Goal: Information Seeking & Learning: Learn about a topic

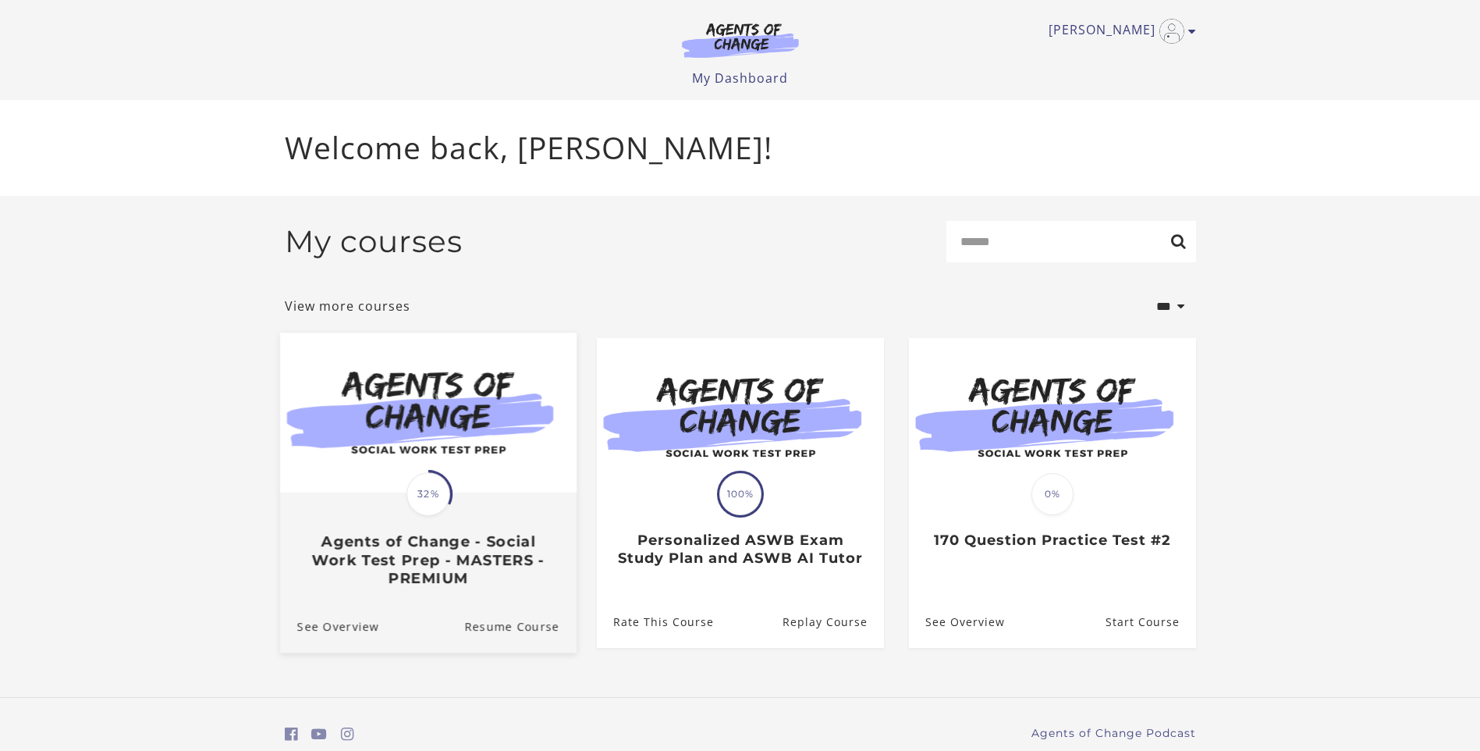
click at [435, 400] on img at bounding box center [427, 412] width 297 height 160
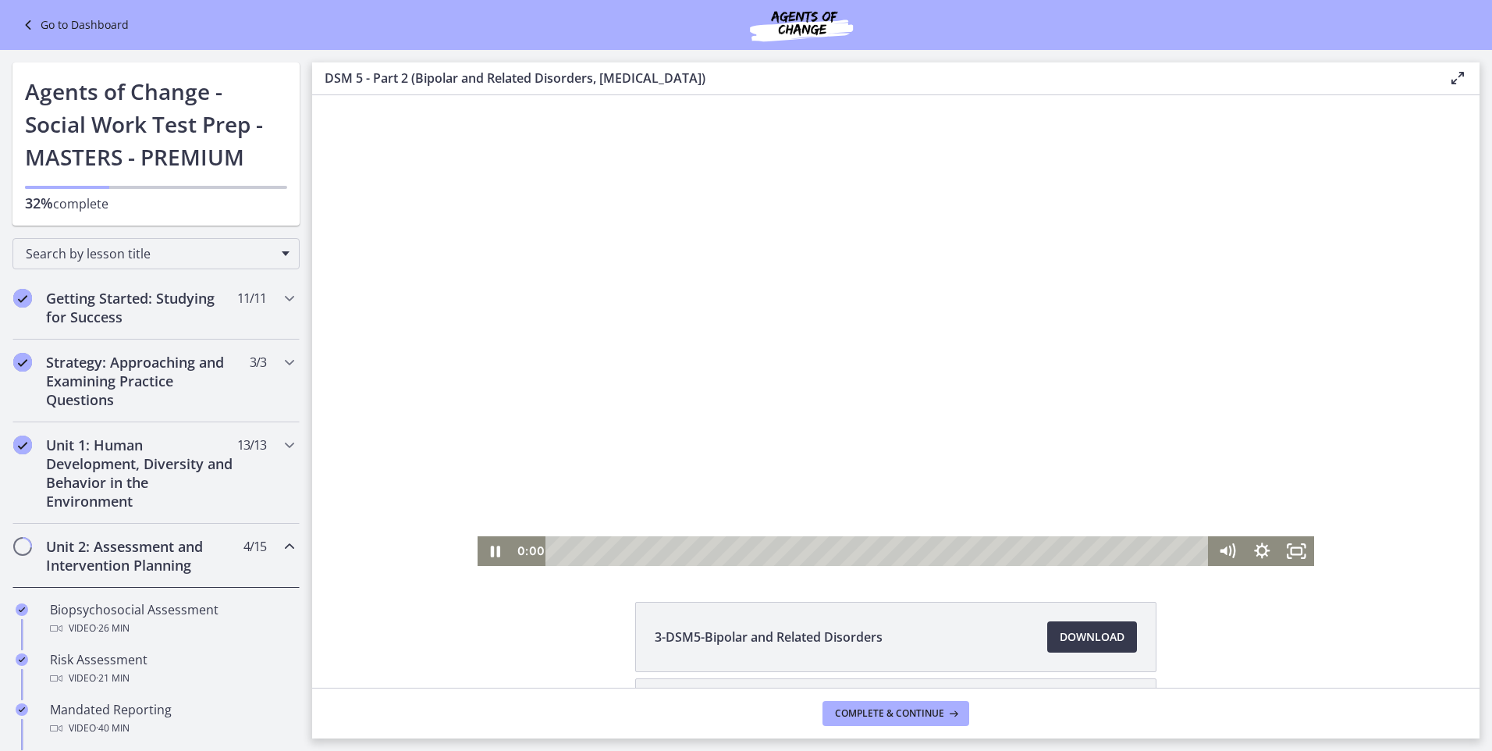
click at [843, 354] on div at bounding box center [896, 330] width 837 height 471
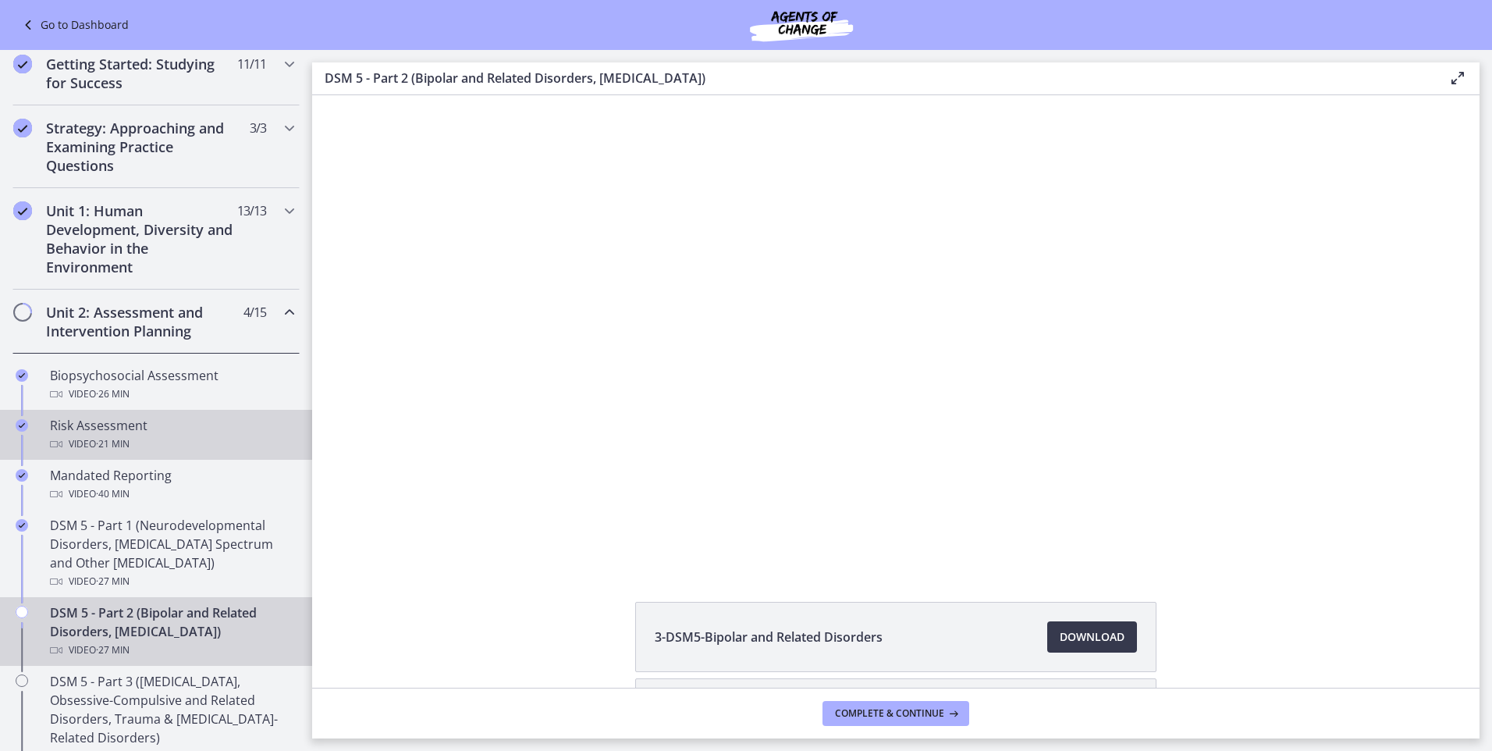
scroll to position [312, 0]
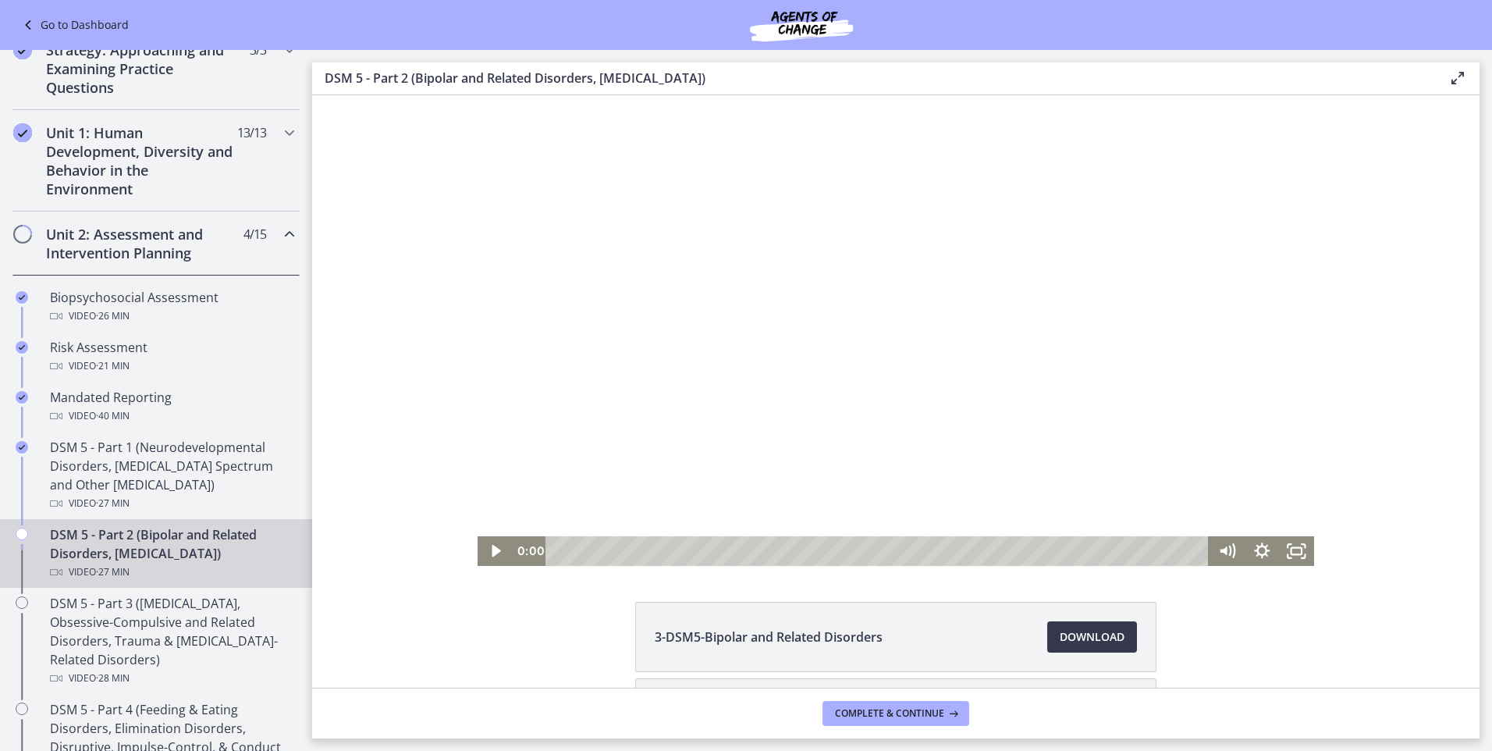
click at [954, 357] on div at bounding box center [896, 330] width 837 height 471
click at [1297, 554] on icon "Fullscreen" at bounding box center [1296, 551] width 35 height 30
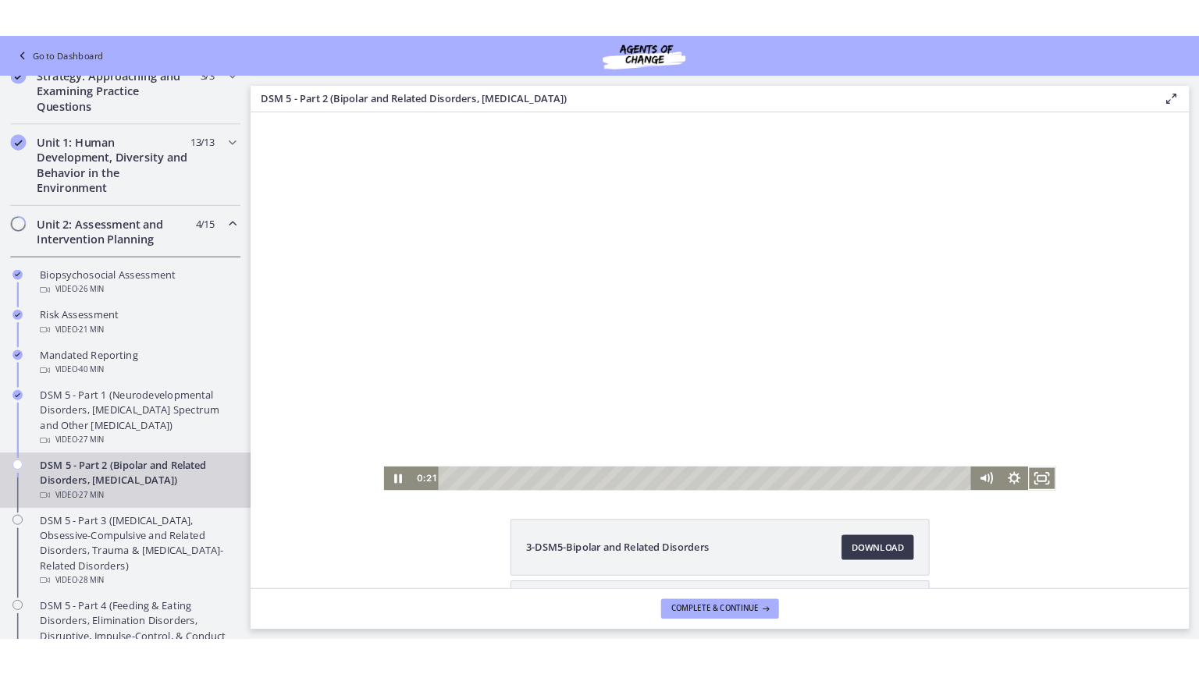
scroll to position [384, 0]
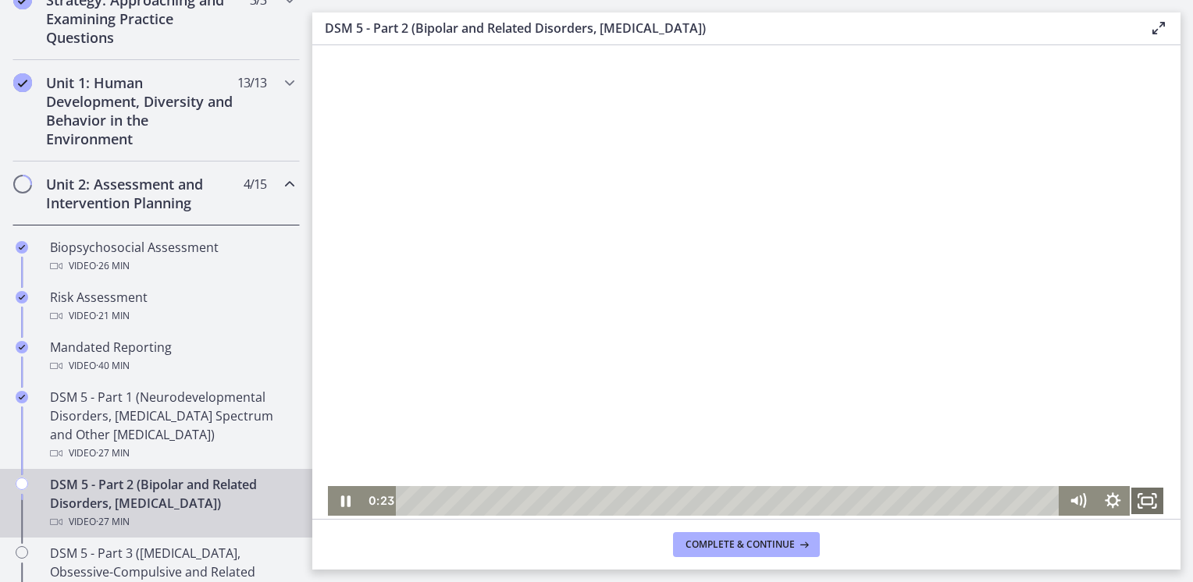
click at [1143, 502] on icon "Fullscreen" at bounding box center [1146, 501] width 35 height 30
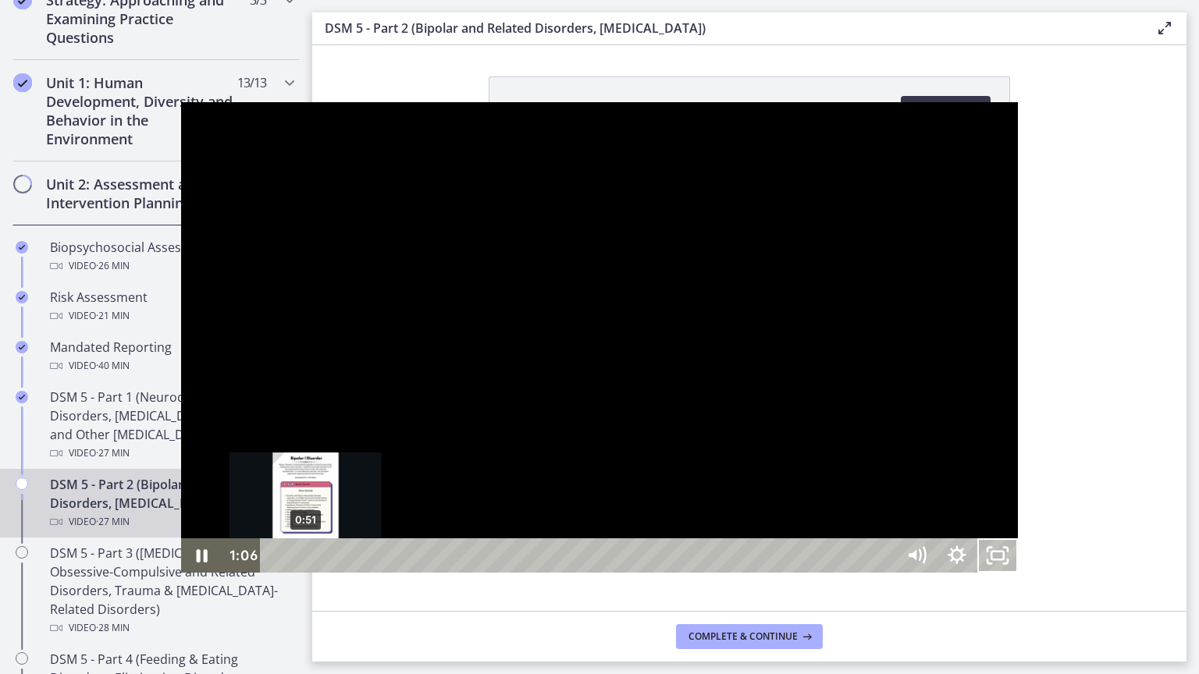
click at [275, 573] on div "0:51" at bounding box center [580, 556] width 610 height 34
click at [275, 573] on div "0:40" at bounding box center [580, 556] width 610 height 34
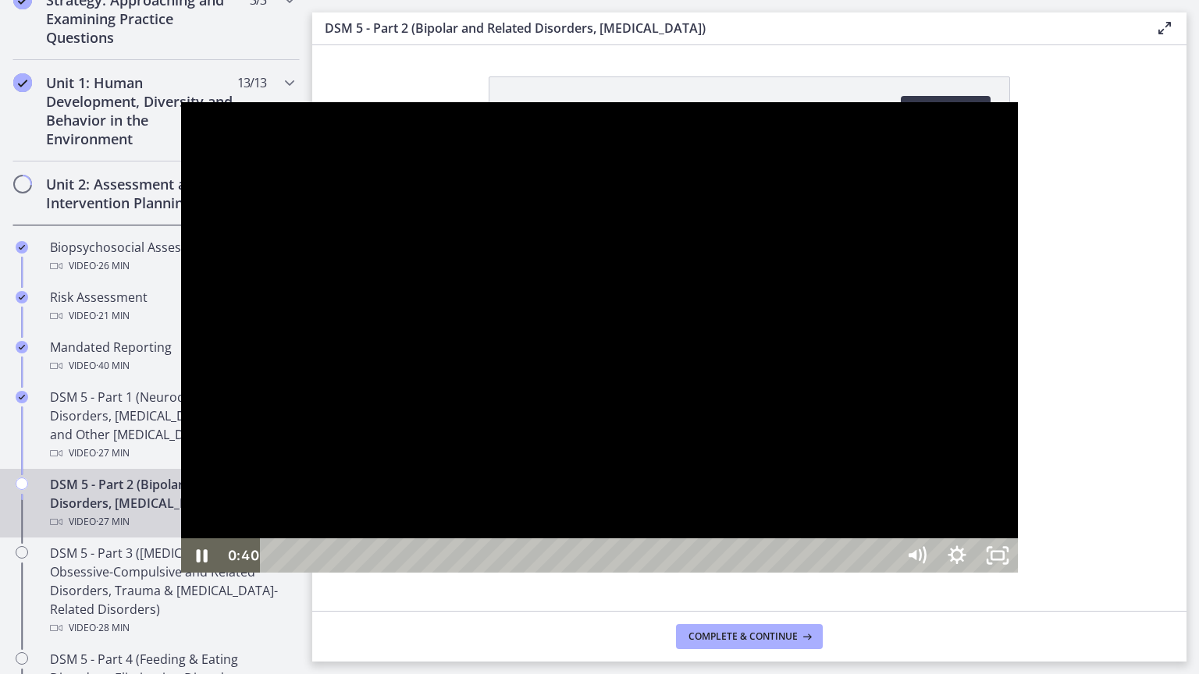
click at [471, 503] on div at bounding box center [599, 337] width 837 height 471
click at [802, 323] on div at bounding box center [599, 337] width 837 height 471
click at [655, 393] on div at bounding box center [599, 337] width 837 height 471
click at [935, 402] on div at bounding box center [599, 337] width 837 height 471
click at [567, 350] on div at bounding box center [599, 337] width 837 height 471
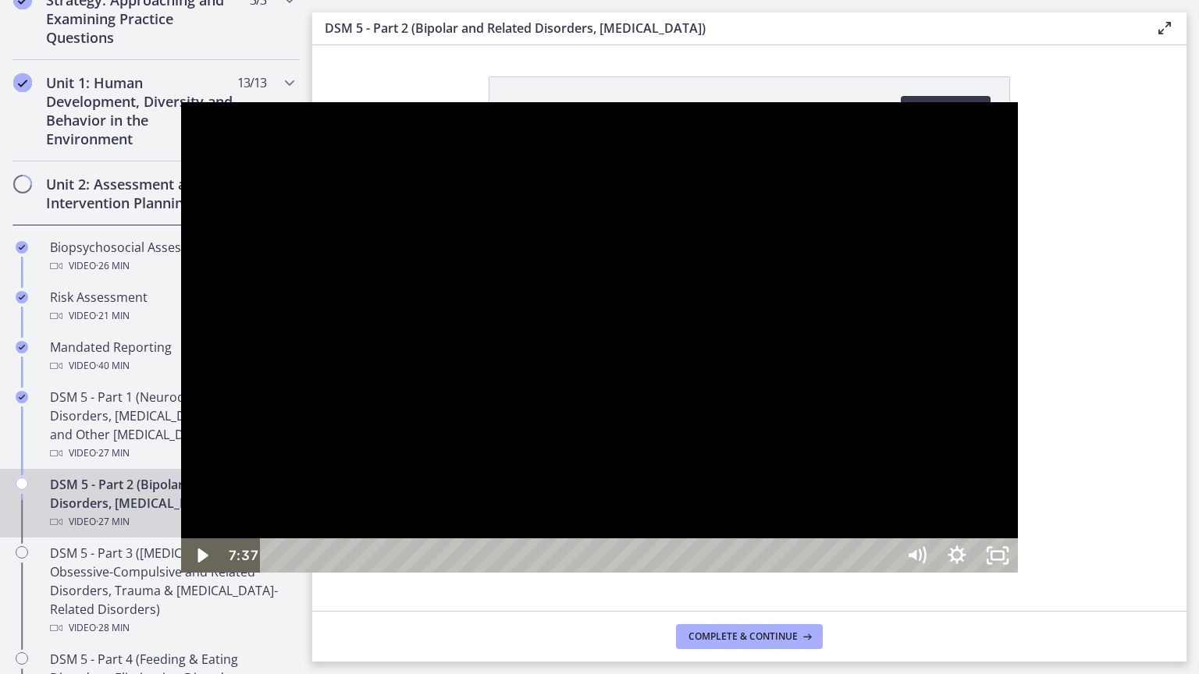
click at [862, 365] on div at bounding box center [599, 337] width 837 height 471
click at [780, 392] on div at bounding box center [599, 337] width 837 height 471
click at [683, 470] on div at bounding box center [599, 337] width 837 height 471
click at [862, 369] on div at bounding box center [599, 337] width 837 height 471
click at [965, 375] on div at bounding box center [599, 337] width 837 height 471
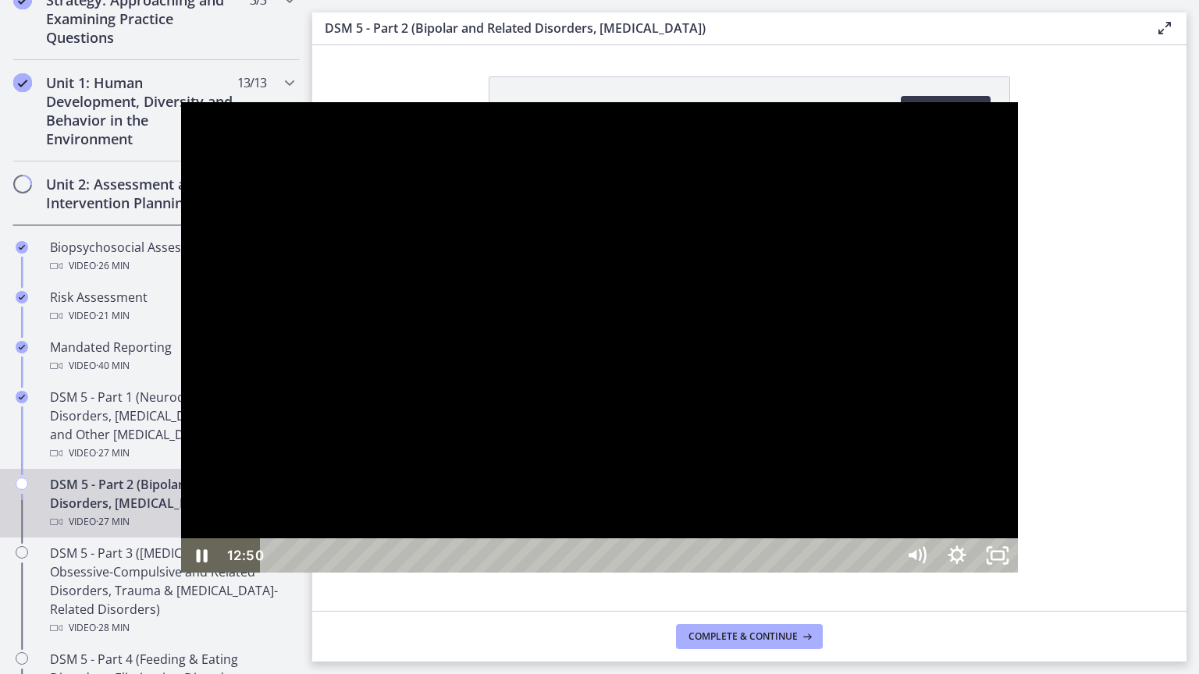
click at [736, 380] on div at bounding box center [599, 337] width 837 height 471
click at [730, 379] on div at bounding box center [599, 337] width 837 height 471
click at [747, 329] on div at bounding box center [599, 337] width 837 height 471
click at [761, 425] on div at bounding box center [599, 337] width 837 height 471
click at [733, 368] on div at bounding box center [599, 337] width 837 height 471
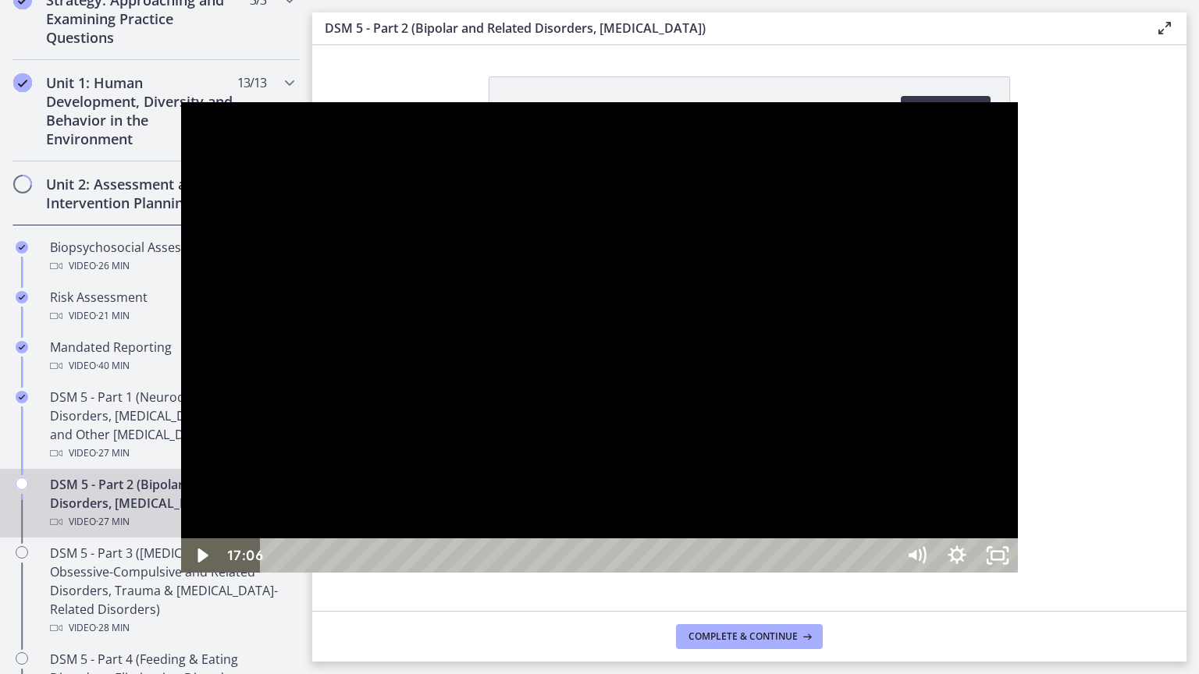
click at [539, 354] on div at bounding box center [599, 337] width 837 height 471
click at [734, 409] on div at bounding box center [599, 337] width 837 height 471
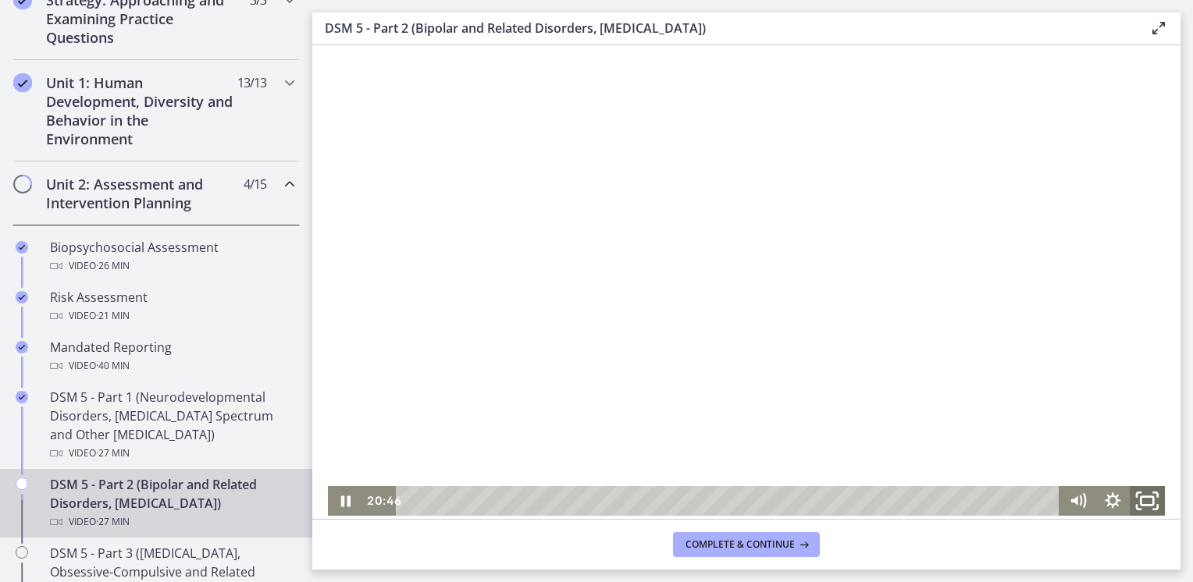
click at [1141, 503] on rect "Fullscreen" at bounding box center [1147, 501] width 12 height 9
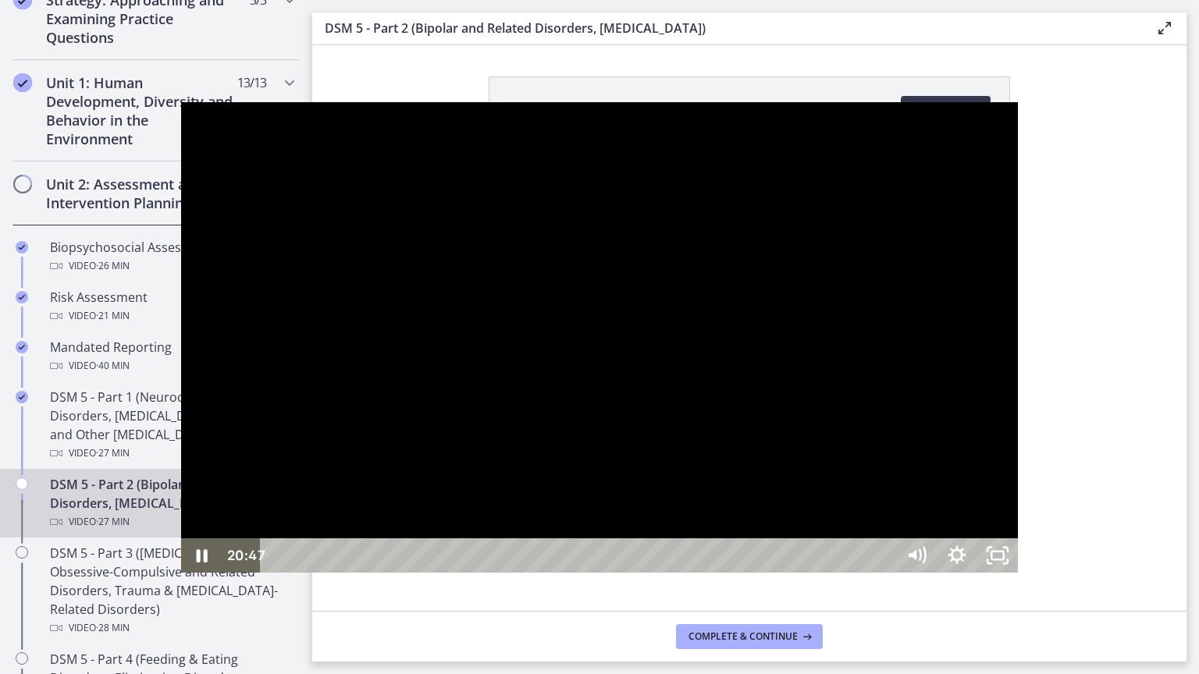
click at [819, 406] on div at bounding box center [599, 337] width 837 height 471
click at [571, 405] on div at bounding box center [599, 337] width 837 height 471
drag, startPoint x: 863, startPoint y: 343, endPoint x: 877, endPoint y: 334, distance: 16.9
click at [864, 343] on div at bounding box center [599, 337] width 837 height 471
click at [816, 232] on div at bounding box center [599, 337] width 837 height 471
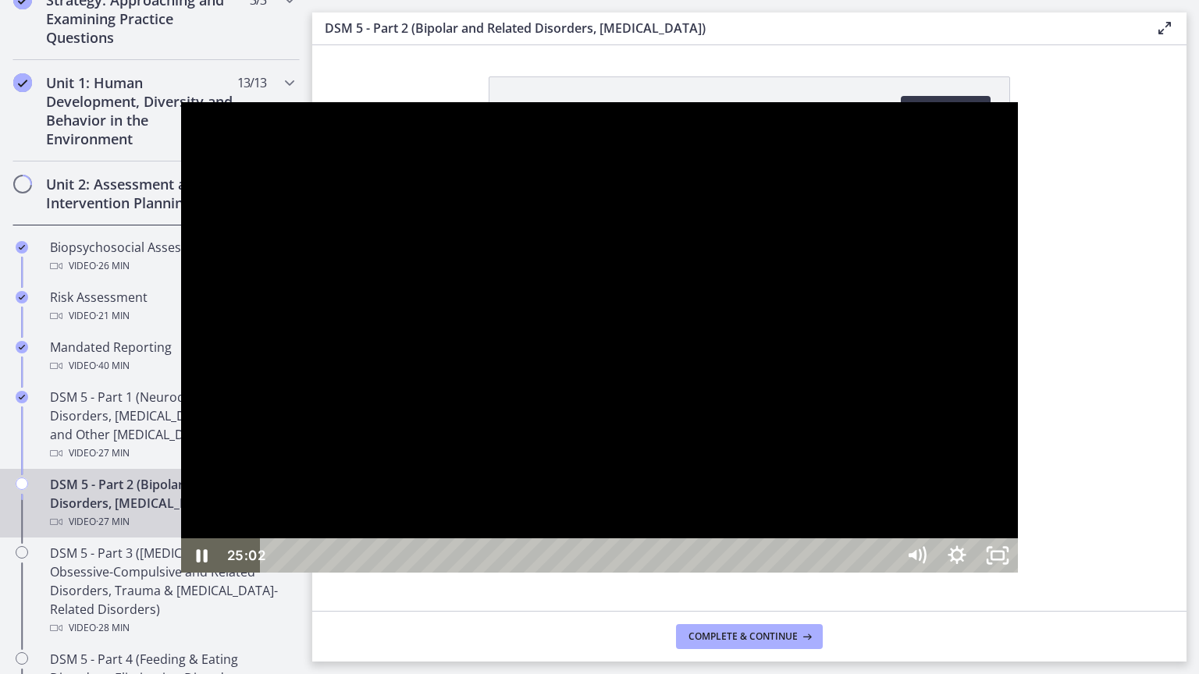
click at [691, 318] on div at bounding box center [599, 337] width 837 height 471
click at [843, 381] on div at bounding box center [599, 337] width 837 height 471
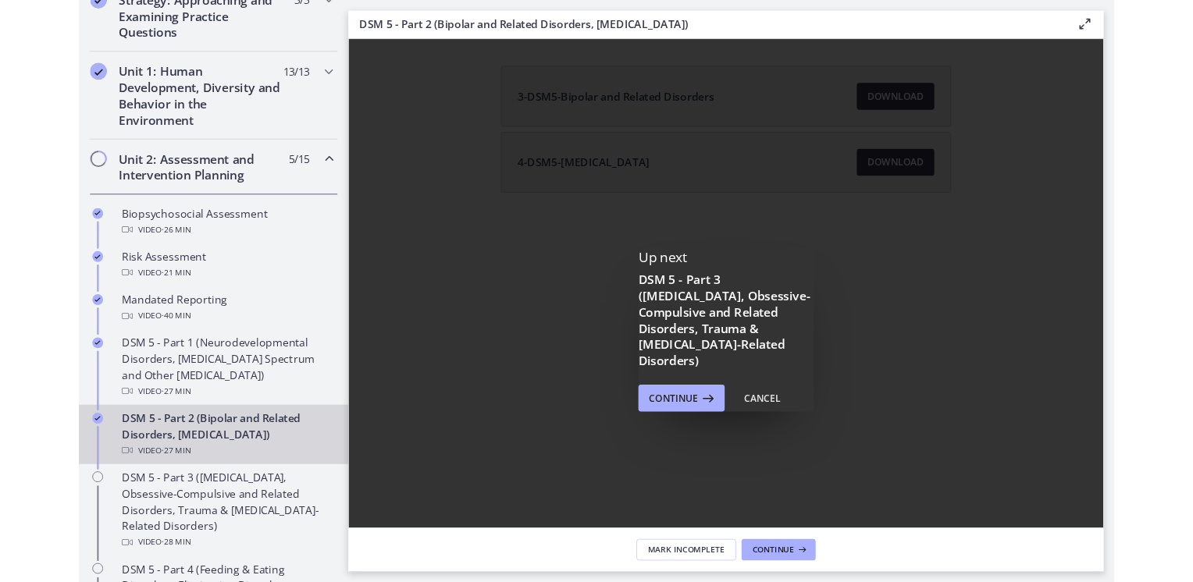
scroll to position [0, 0]
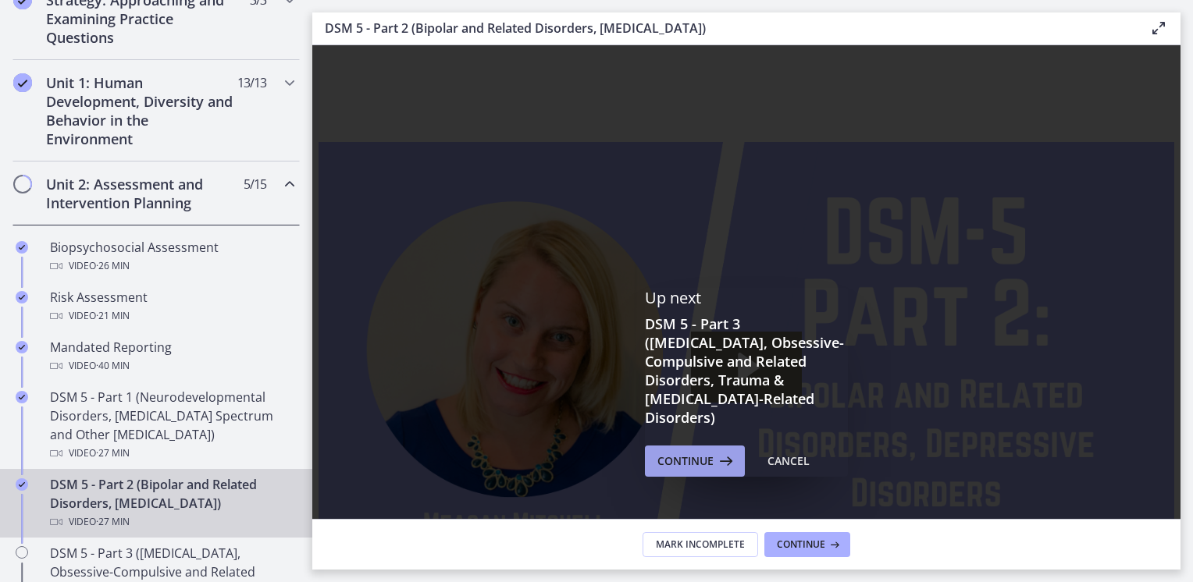
click at [703, 460] on span "Continue" at bounding box center [685, 461] width 56 height 19
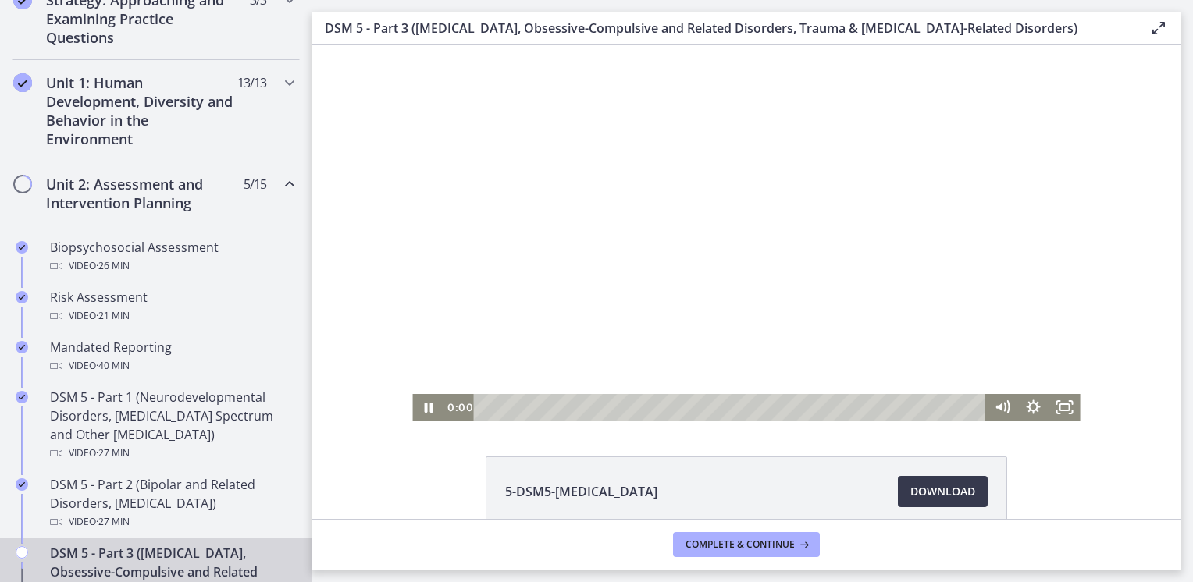
click at [722, 324] on div at bounding box center [745, 232] width 667 height 375
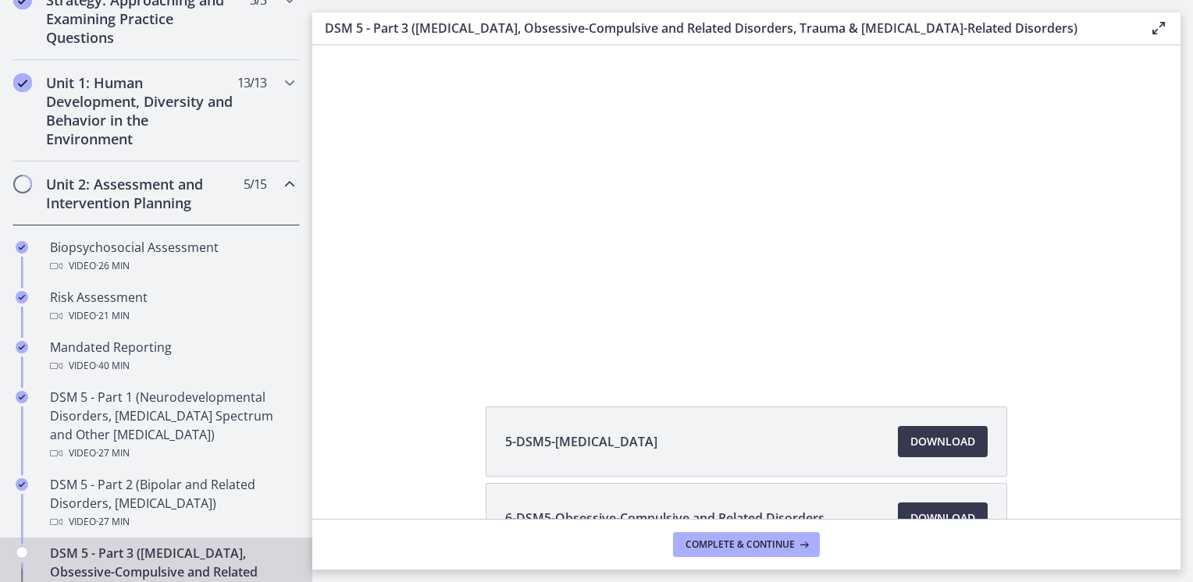
scroll to position [78, 0]
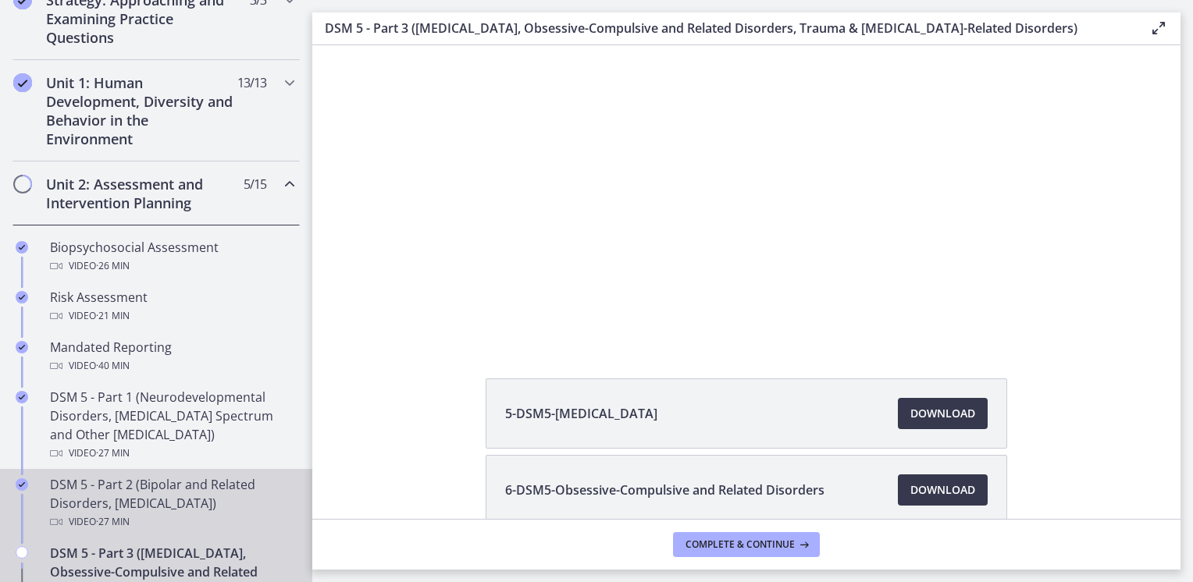
click at [165, 492] on div "DSM 5 - Part 2 (Bipolar and Related Disorders, [MEDICAL_DATA]) Video · 27 min" at bounding box center [171, 503] width 243 height 56
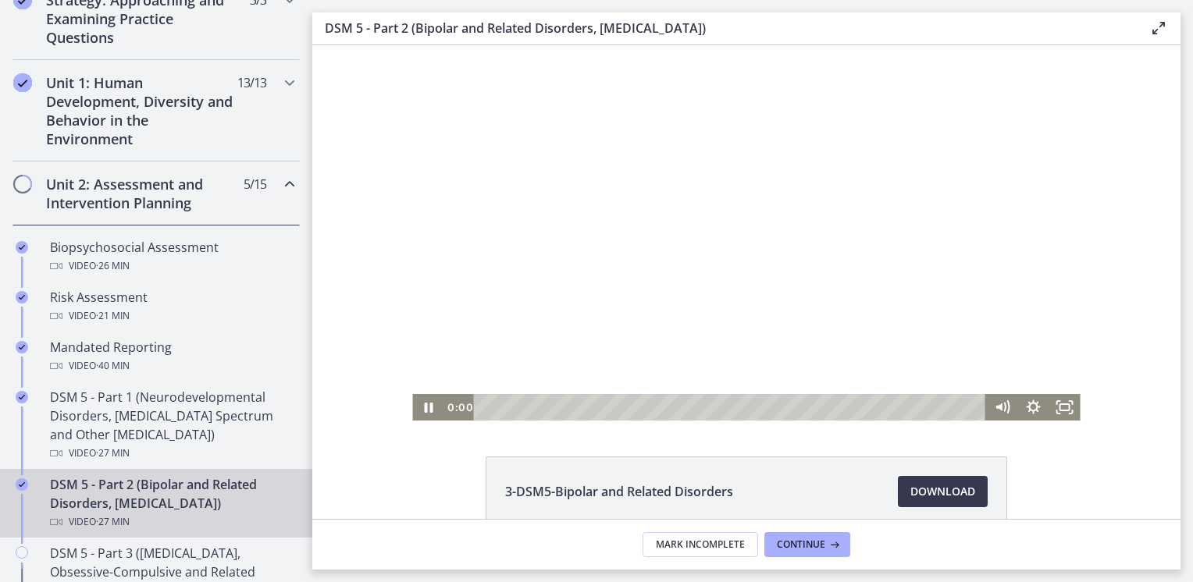
click at [669, 279] on div at bounding box center [745, 232] width 667 height 375
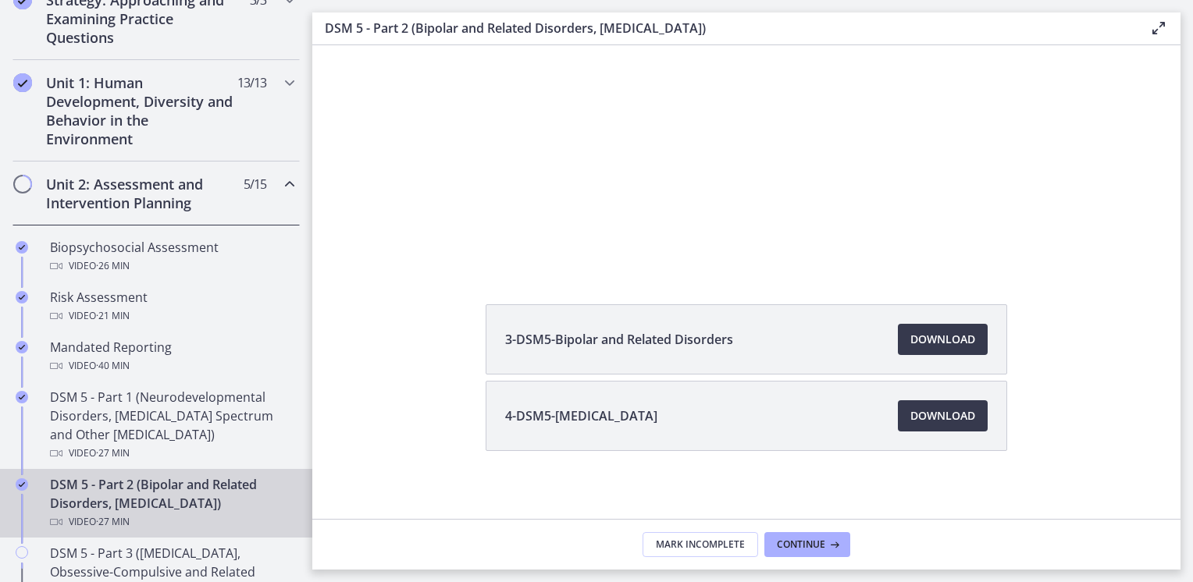
scroll to position [158, 0]
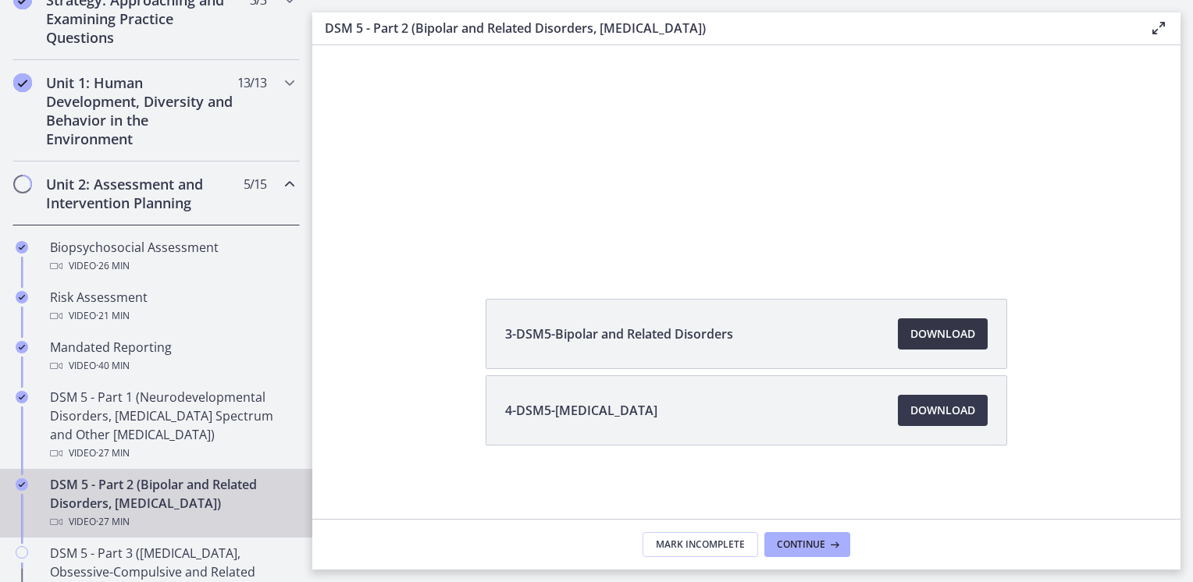
click at [927, 333] on span "Download Opens in a new window" at bounding box center [942, 334] width 65 height 19
click at [915, 411] on span "Download Opens in a new window" at bounding box center [942, 410] width 65 height 19
click at [805, 539] on span "Continue" at bounding box center [801, 545] width 48 height 12
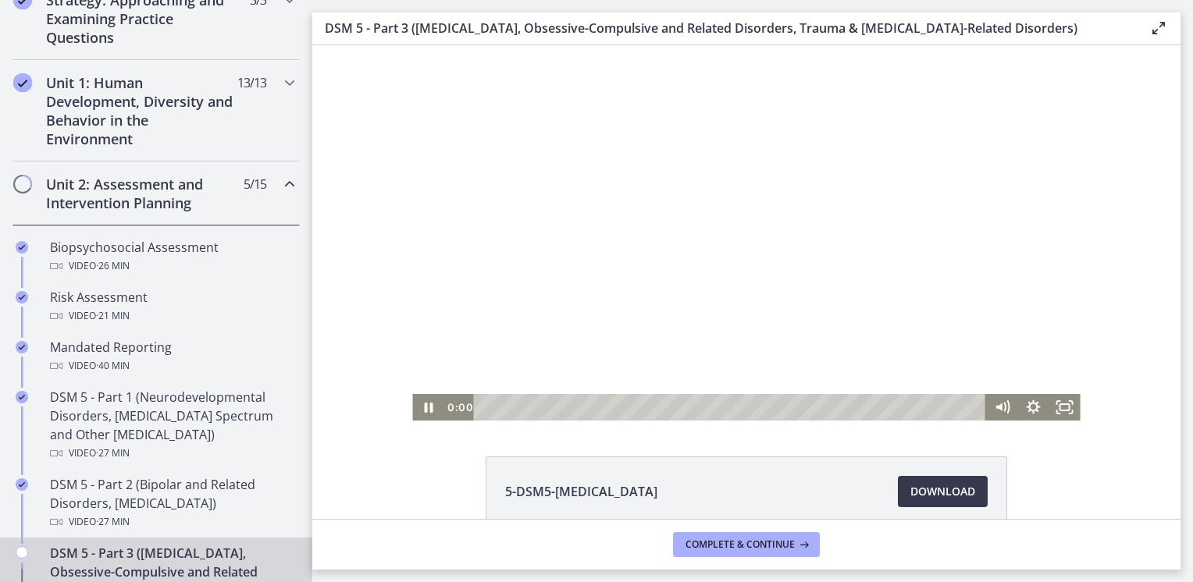
click at [748, 257] on div at bounding box center [745, 232] width 667 height 375
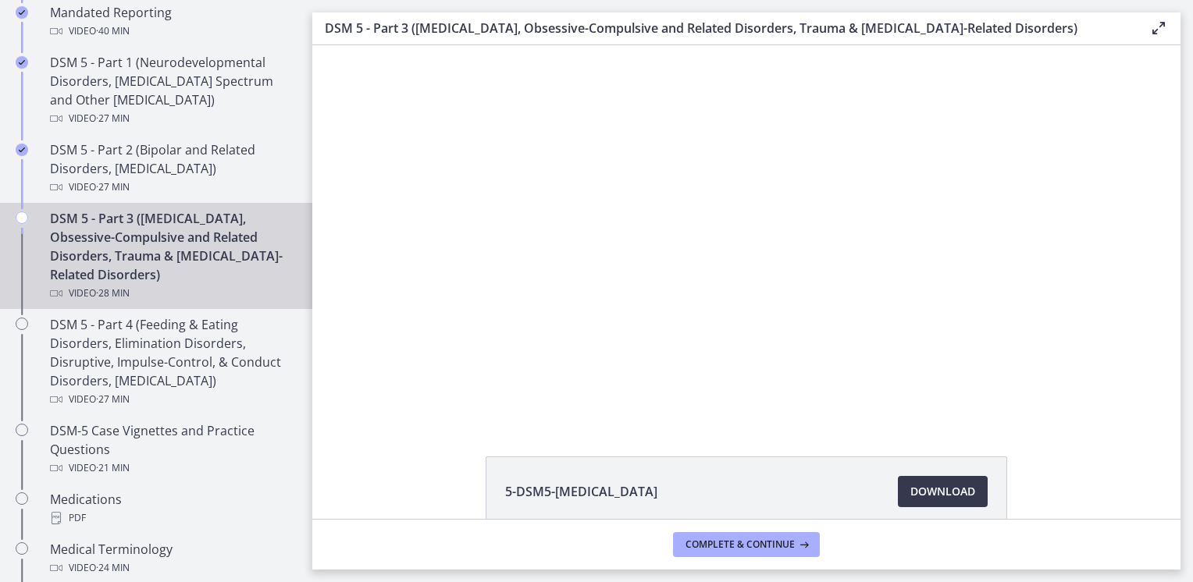
scroll to position [708, 0]
